Goal: Check status: Check status

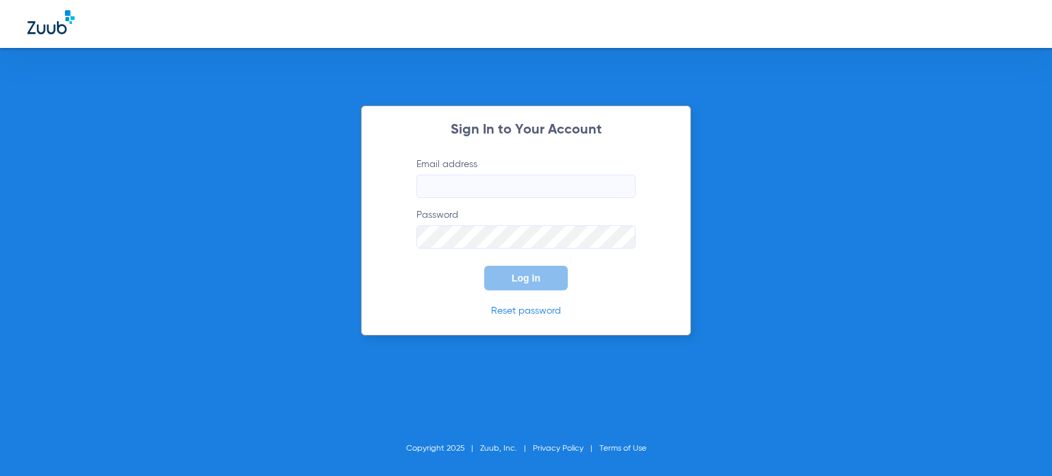
type input "[EMAIL_ADDRESS][DOMAIN_NAME]"
click at [512, 281] on span "Log In" at bounding box center [525, 278] width 29 height 11
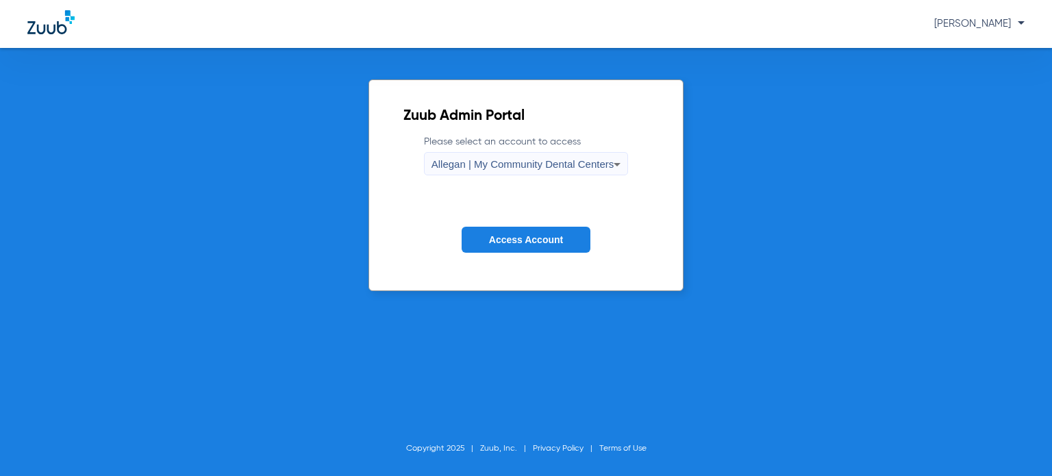
click at [531, 166] on span "Allegan | My Community Dental Centers" at bounding box center [522, 164] width 183 height 12
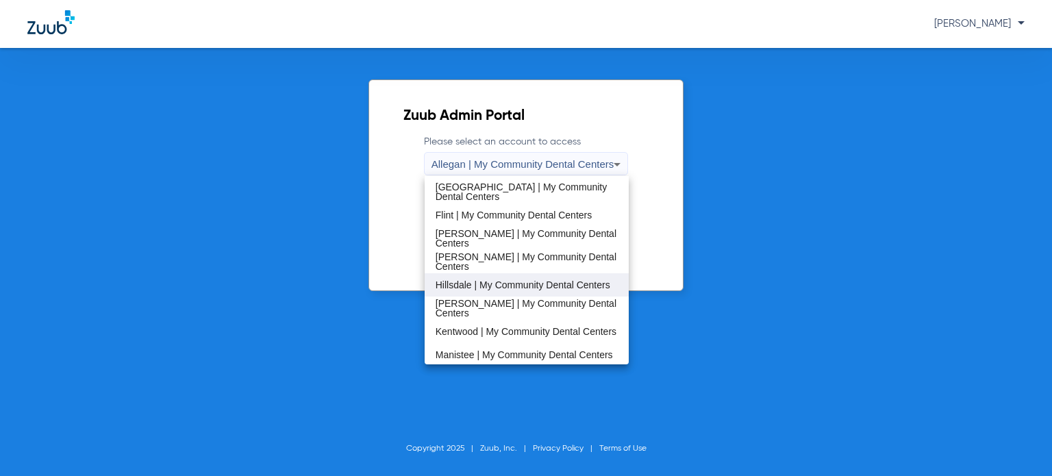
scroll to position [274, 0]
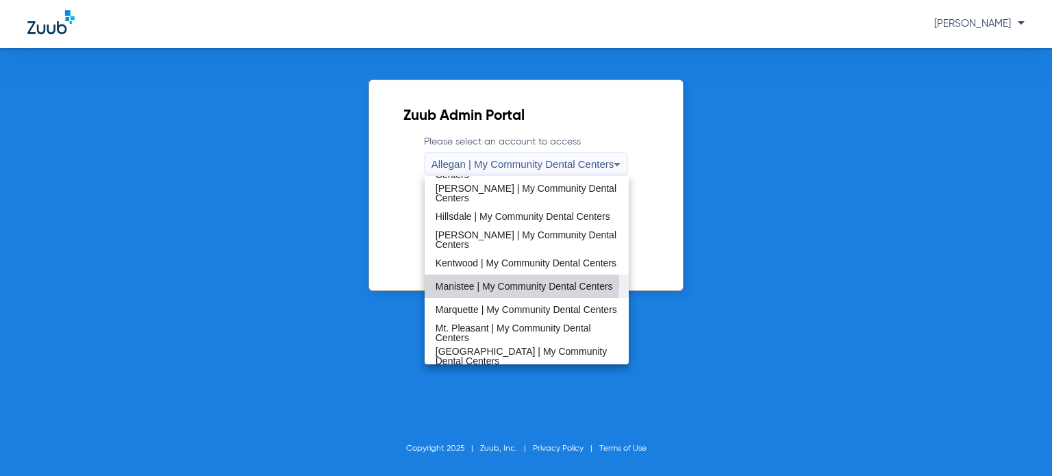
click at [489, 283] on span "Manistee | My Community Dental Centers" at bounding box center [523, 286] width 177 height 10
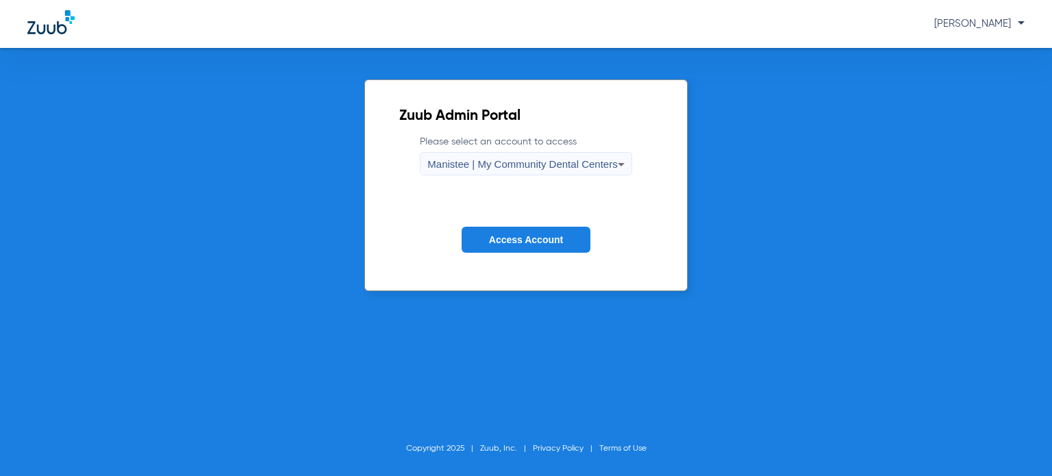
click at [509, 244] on span "Access Account" at bounding box center [526, 239] width 74 height 11
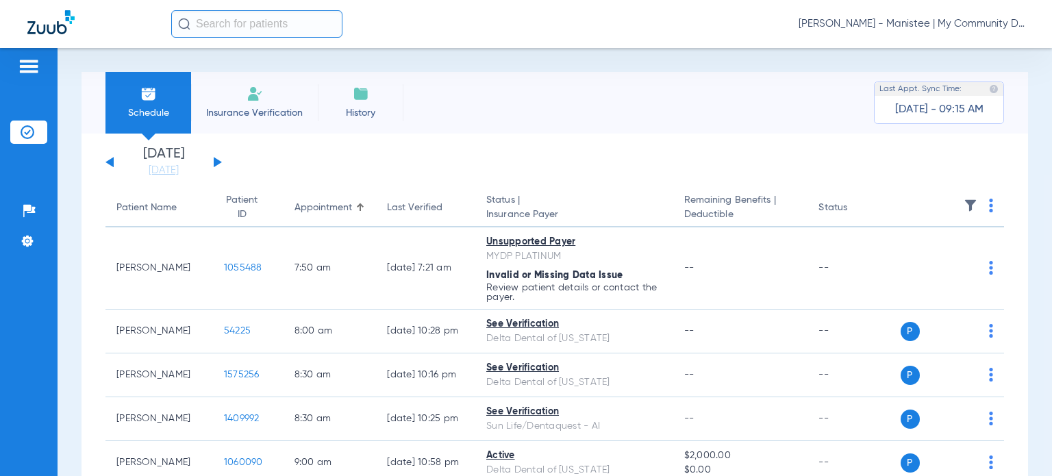
click at [111, 166] on div "[DATE] [DATE] [DATE] [DATE] [DATE] [DATE] [DATE] [DATE] [DATE] [DATE] [DATE] [D…" at bounding box center [163, 162] width 116 height 30
click at [147, 170] on link "[DATE]" at bounding box center [164, 171] width 82 height 14
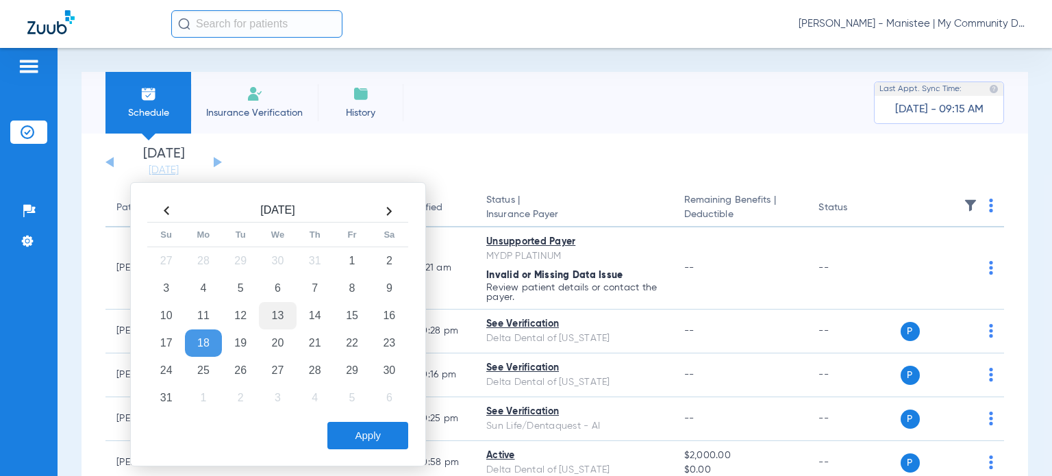
click at [279, 312] on td "13" at bounding box center [277, 315] width 37 height 27
click at [357, 431] on button "Apply" at bounding box center [367, 435] width 81 height 27
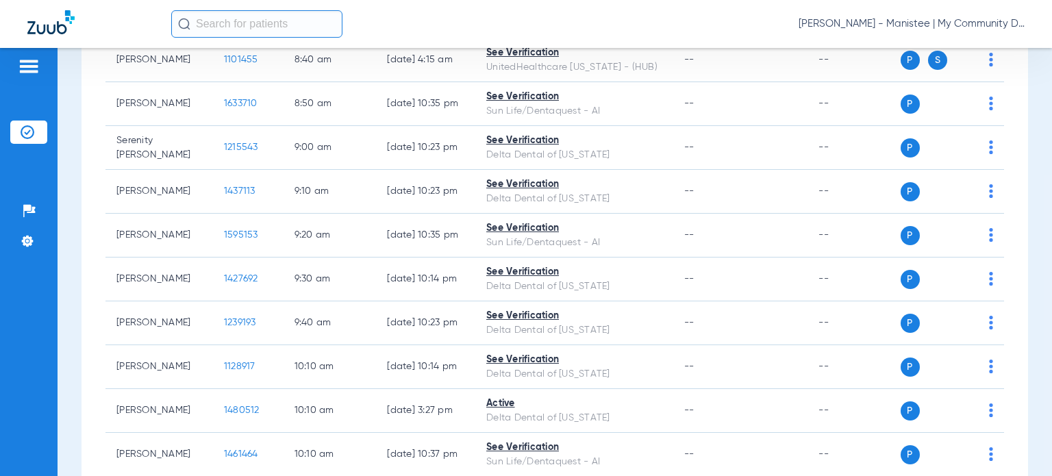
scroll to position [349, 0]
